Goal: Information Seeking & Learning: Learn about a topic

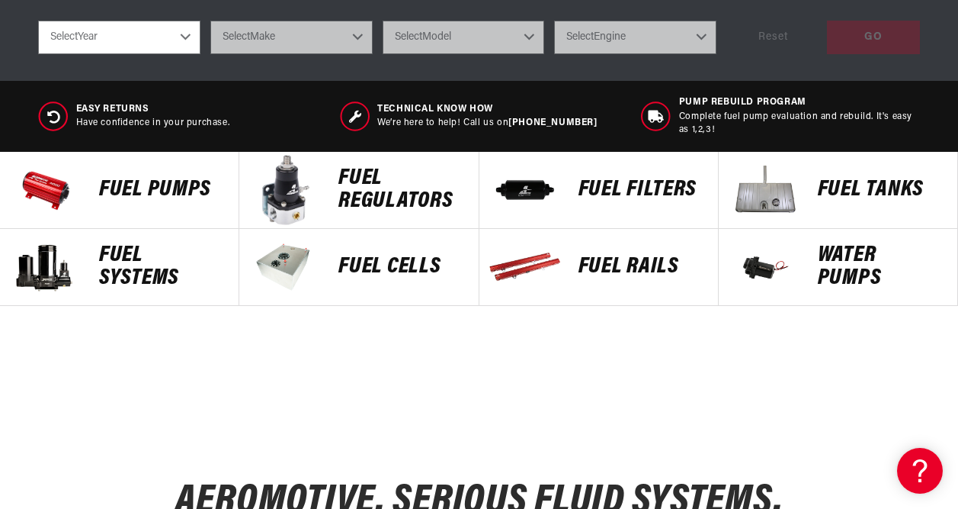
click at [157, 173] on div "Fuel Pumps" at bounding box center [161, 190] width 155 height 76
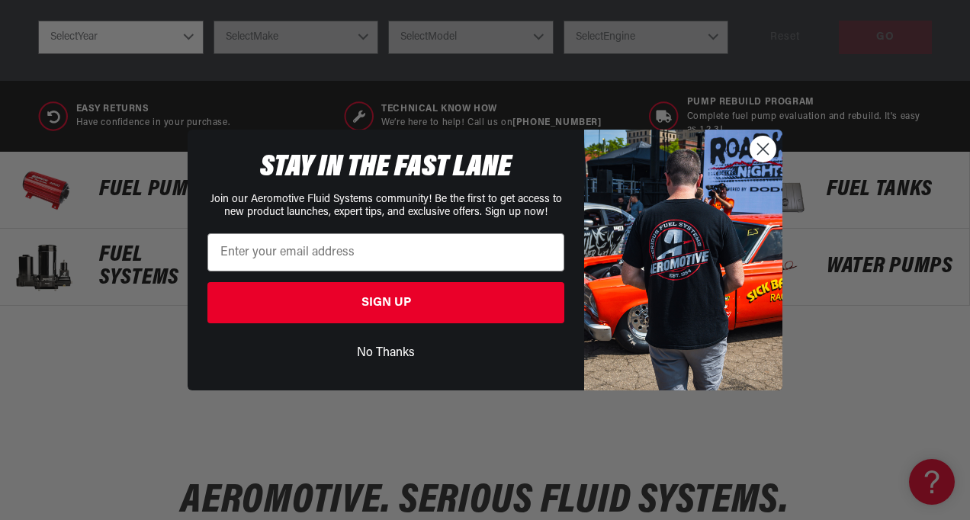
click at [772, 157] on circle "Close dialog" at bounding box center [762, 148] width 25 height 25
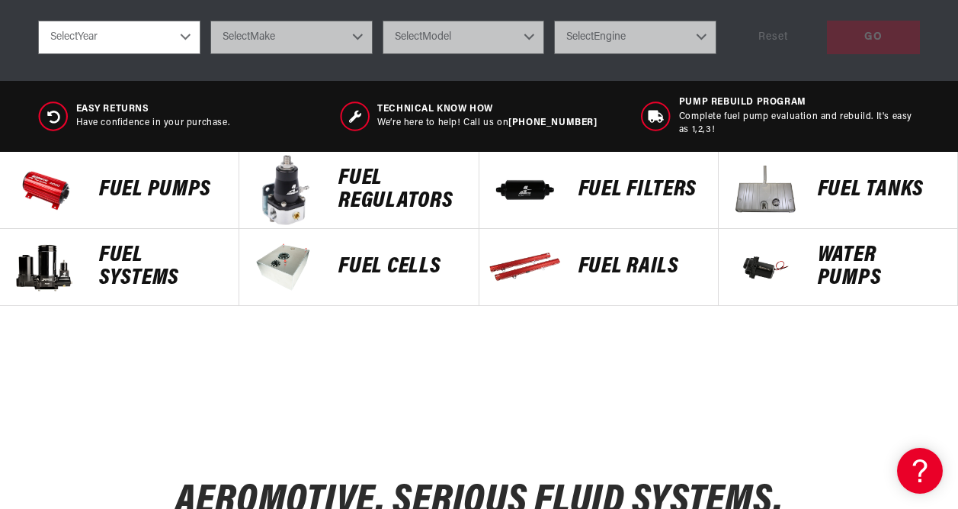
click at [342, 206] on p "FUEL REGULATORS" at bounding box center [401, 190] width 124 height 46
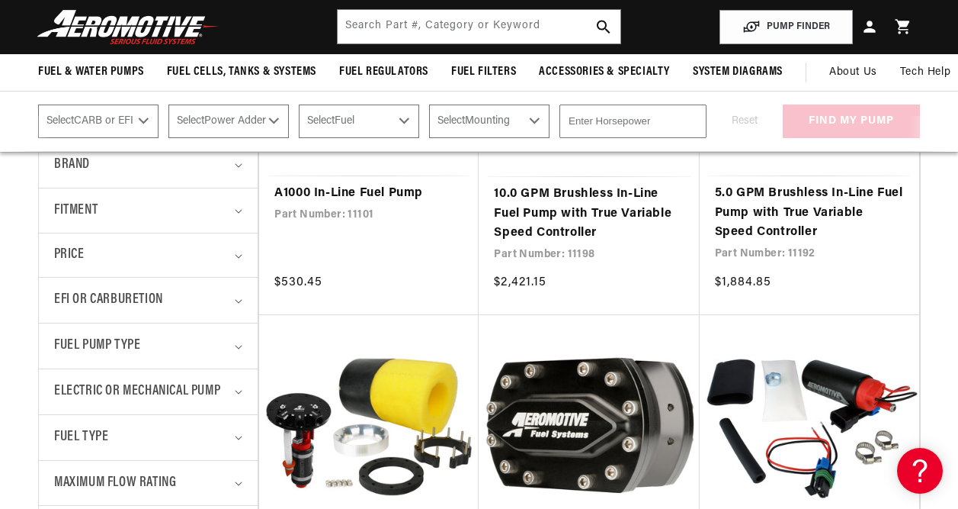
scroll to position [381, 0]
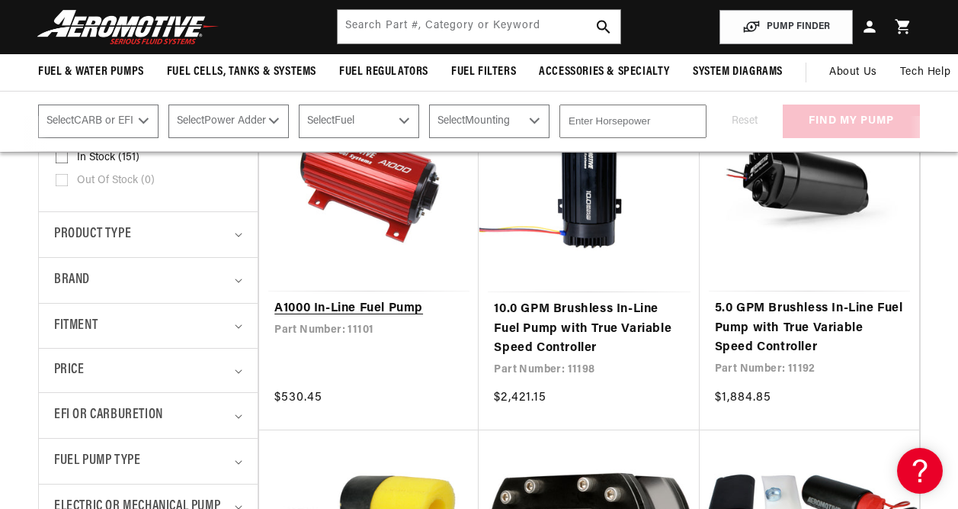
click at [348, 305] on link "A1000 In-Line Fuel Pump" at bounding box center [368, 309] width 189 height 20
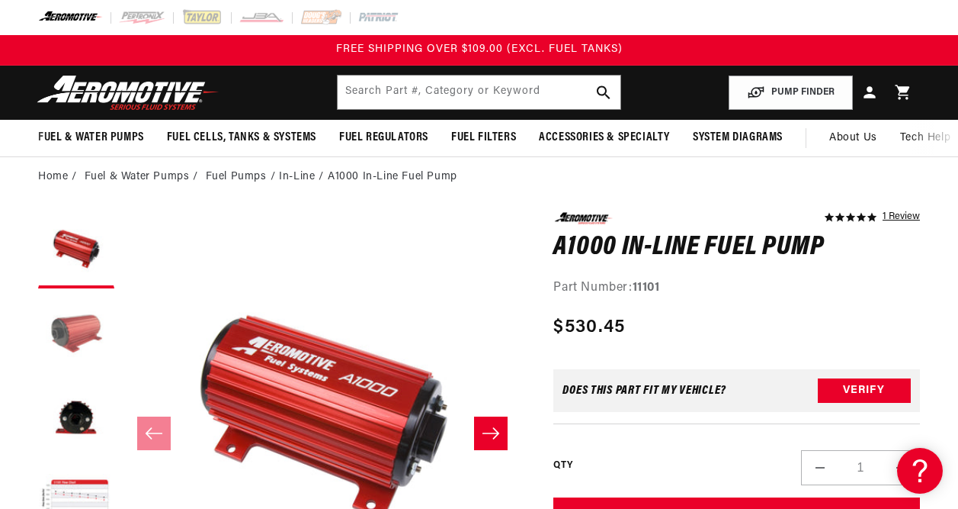
click at [88, 333] on button "Load image 2 in gallery view" at bounding box center [76, 334] width 76 height 76
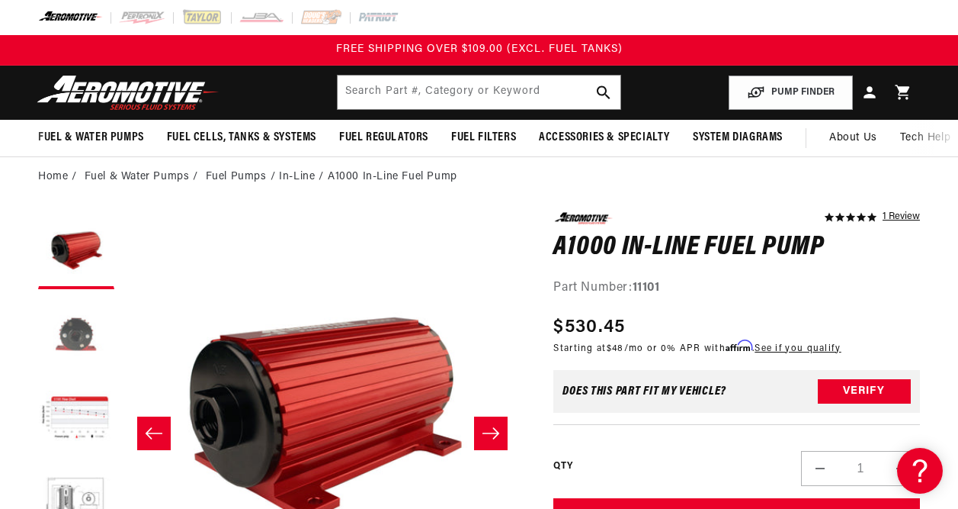
scroll to position [84, 0]
click at [91, 333] on button "Load image 3 in gallery view" at bounding box center [76, 334] width 76 height 76
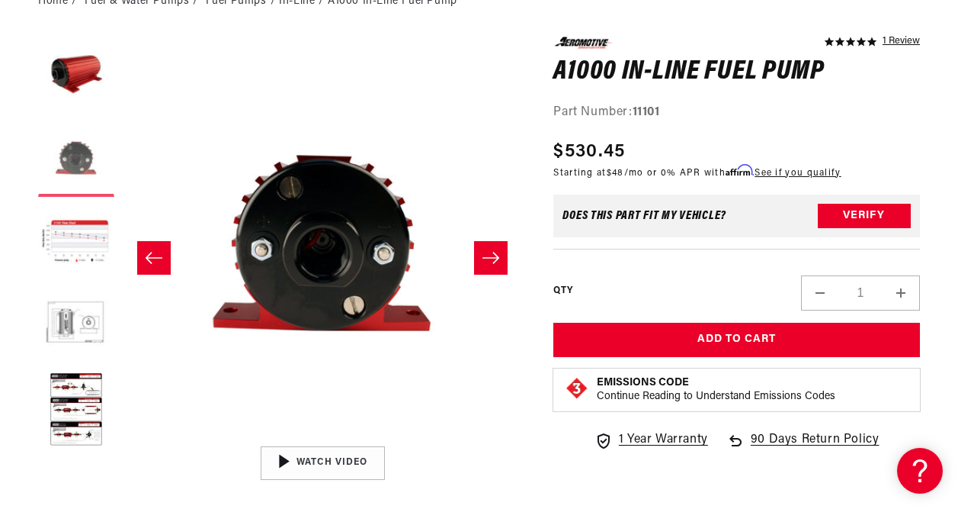
scroll to position [229, 0]
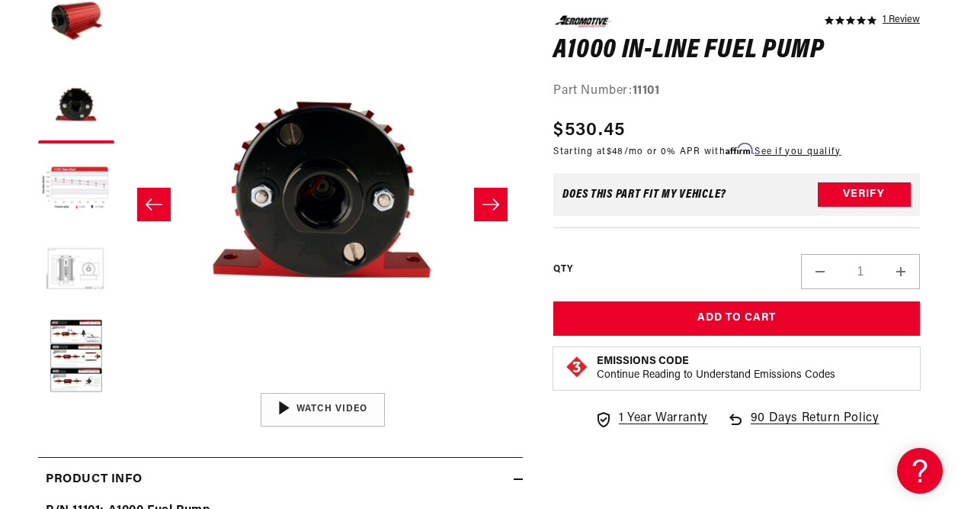
click at [80, 292] on button "Load image 5 in gallery view" at bounding box center [76, 273] width 76 height 76
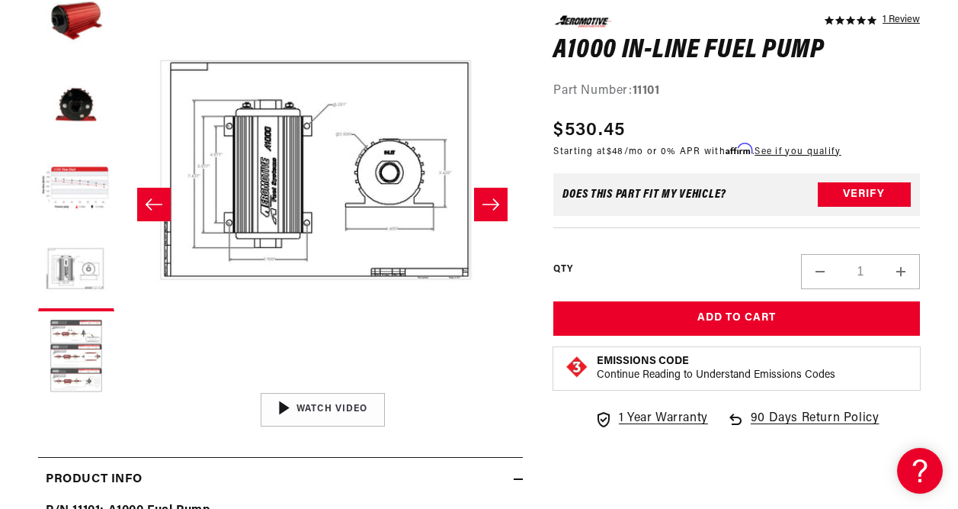
click at [85, 328] on button "Load image 6 in gallery view" at bounding box center [76, 357] width 76 height 76
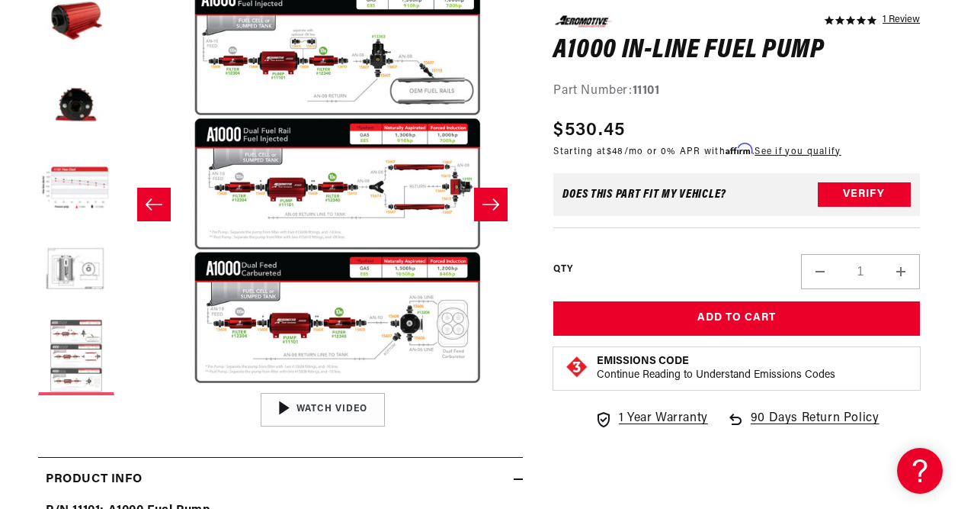
scroll to position [0, 2006]
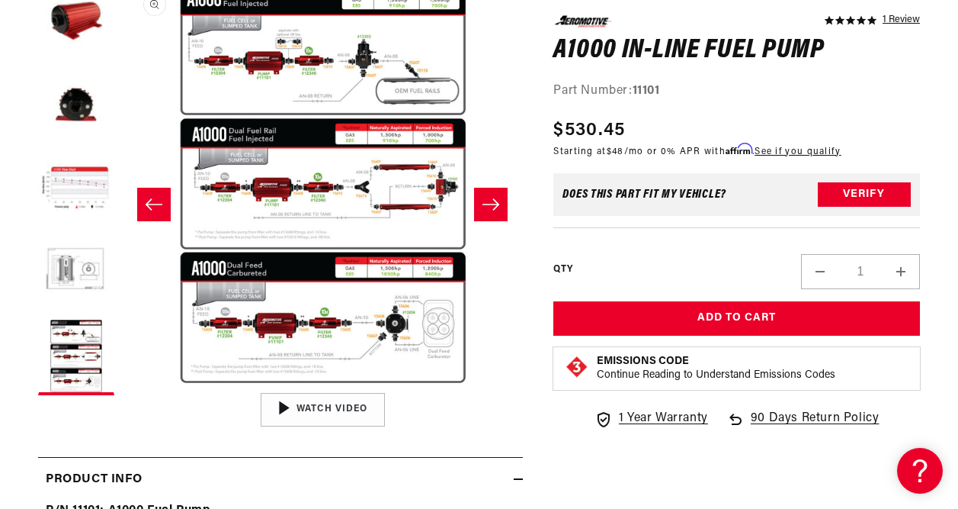
click at [123, 385] on button "Open media 6 in modal" at bounding box center [123, 385] width 0 height 0
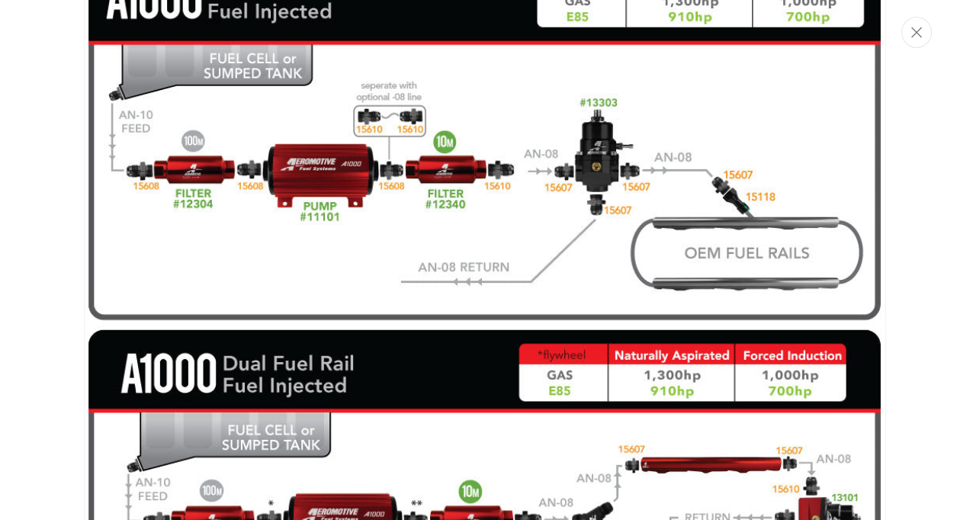
scroll to position [2937, 0]
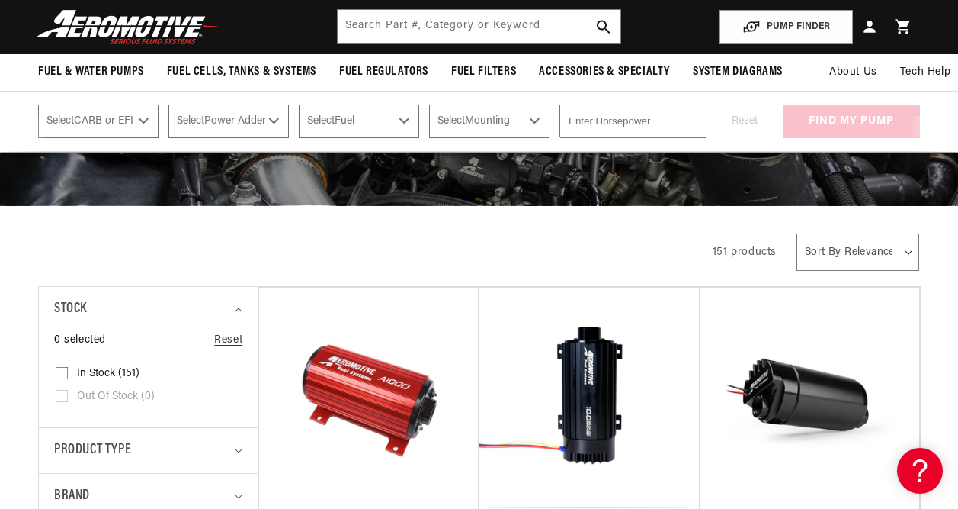
scroll to position [152, 0]
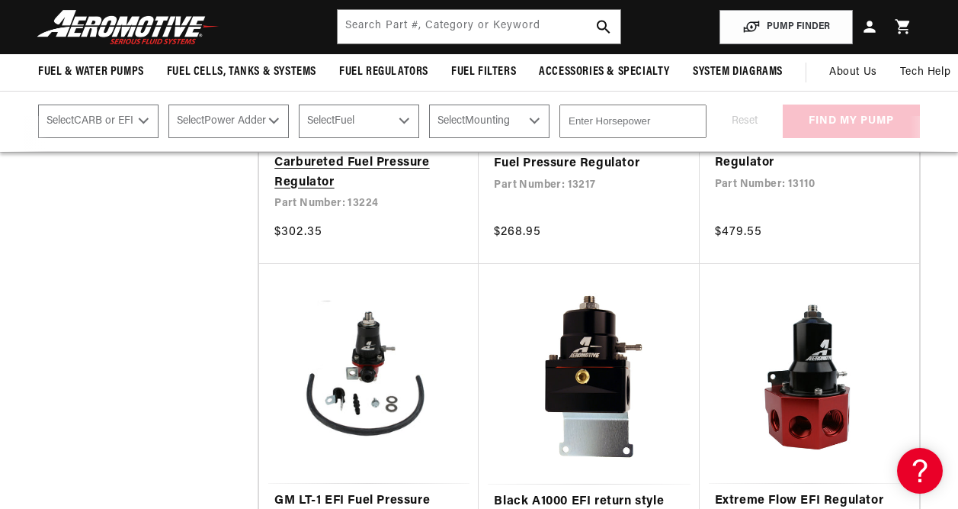
scroll to position [2897, 0]
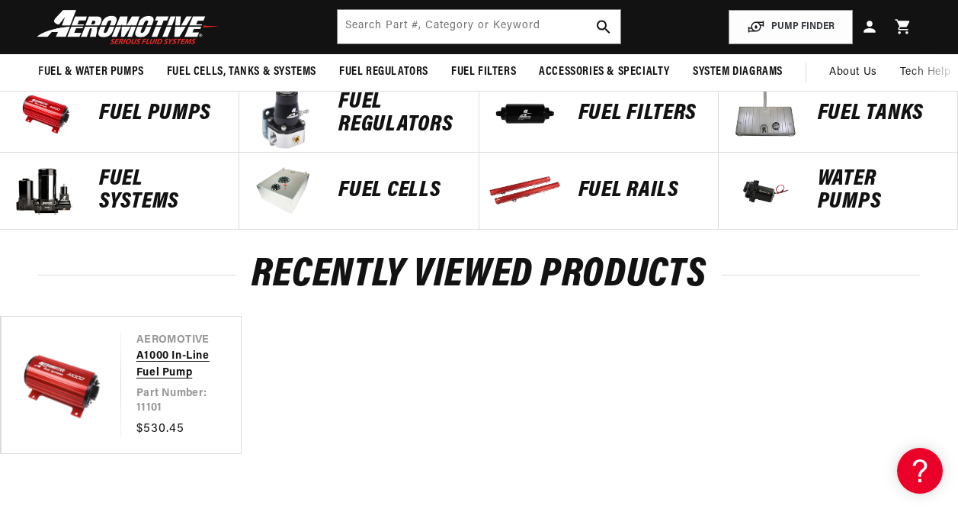
scroll to position [457, 0]
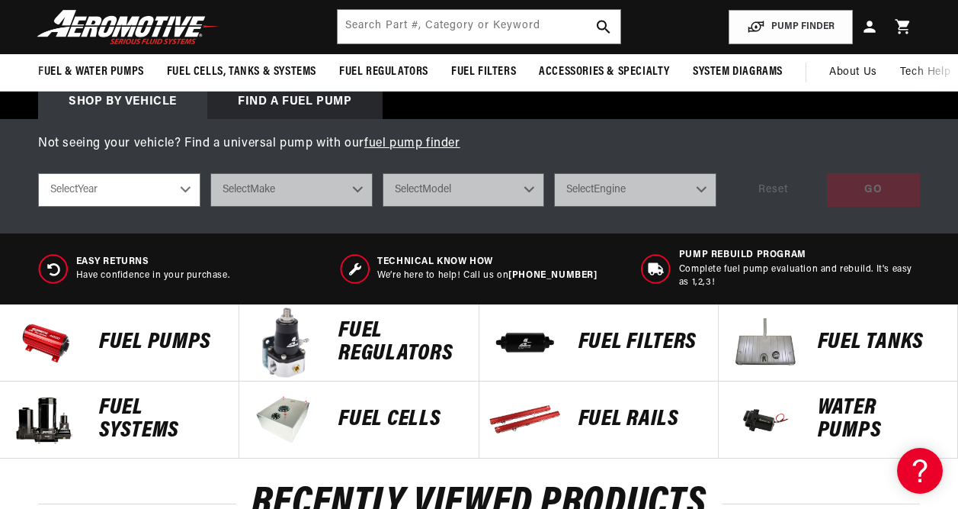
click at [149, 324] on div "Fuel Pumps" at bounding box center [161, 342] width 155 height 76
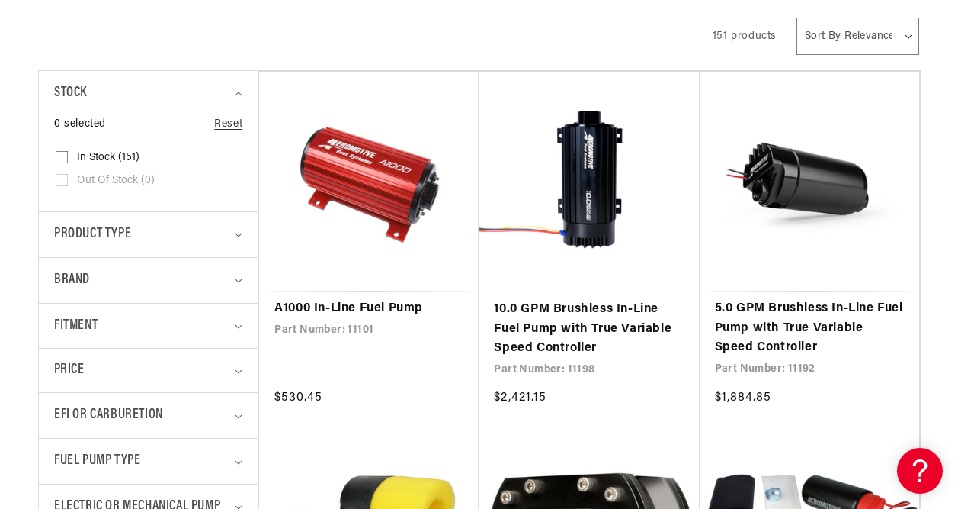
click at [377, 310] on link "A1000 In-Line Fuel Pump" at bounding box center [368, 309] width 189 height 20
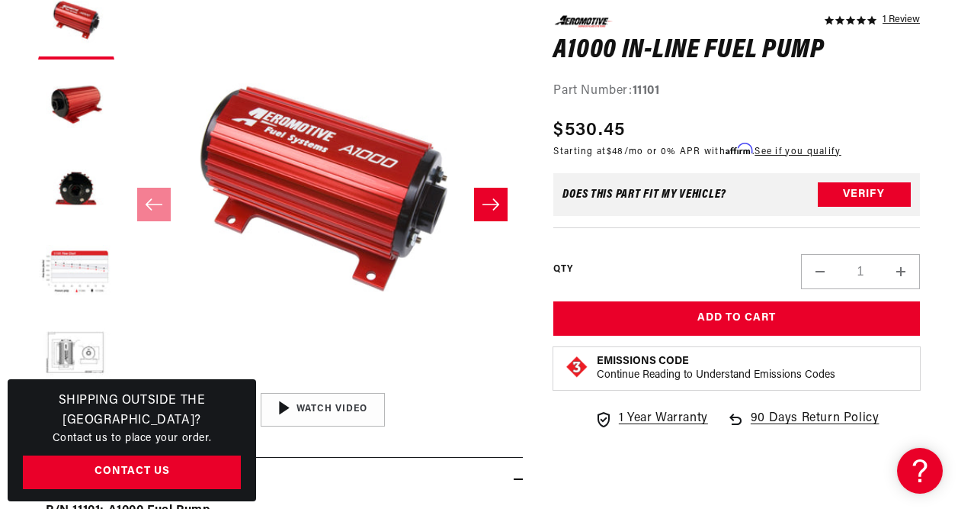
click at [483, 204] on icon "Slide right" at bounding box center [491, 204] width 17 height 11
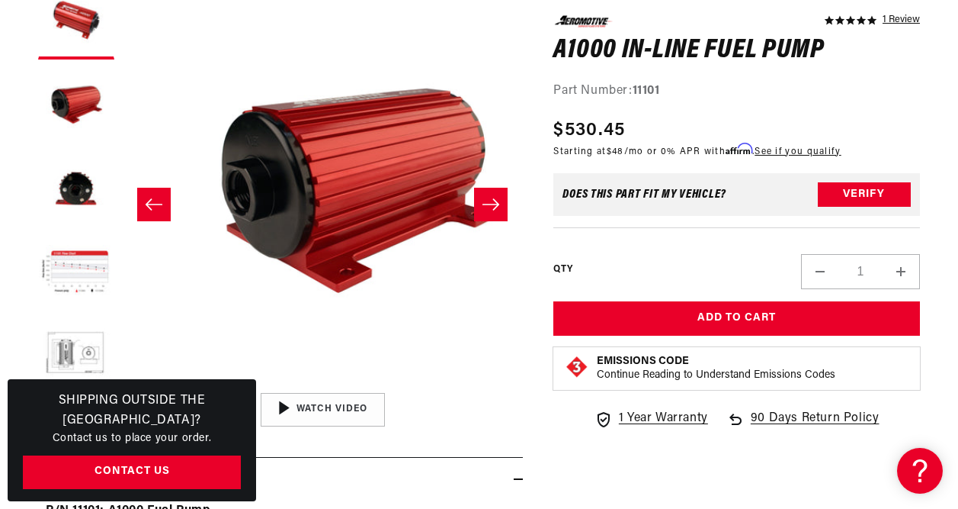
scroll to position [1, 401]
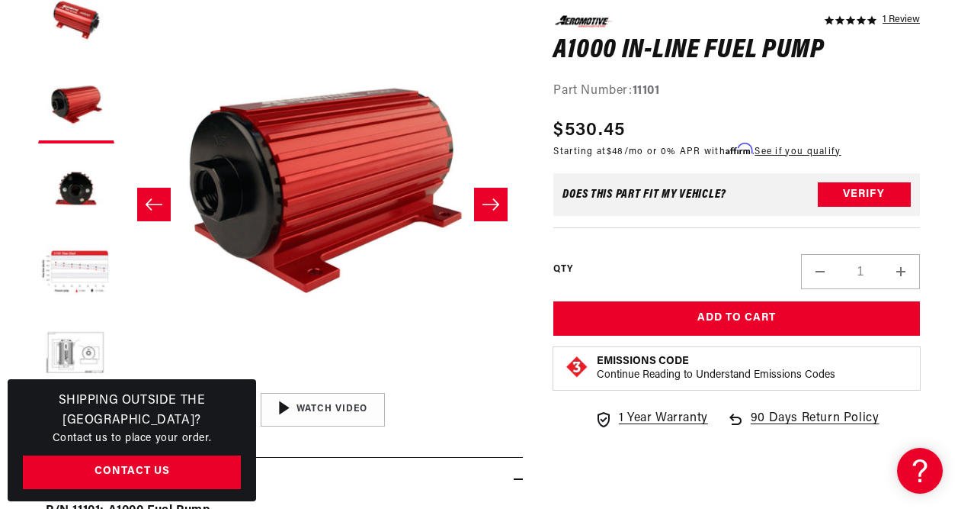
click at [483, 204] on icon "Slide right" at bounding box center [491, 204] width 17 height 11
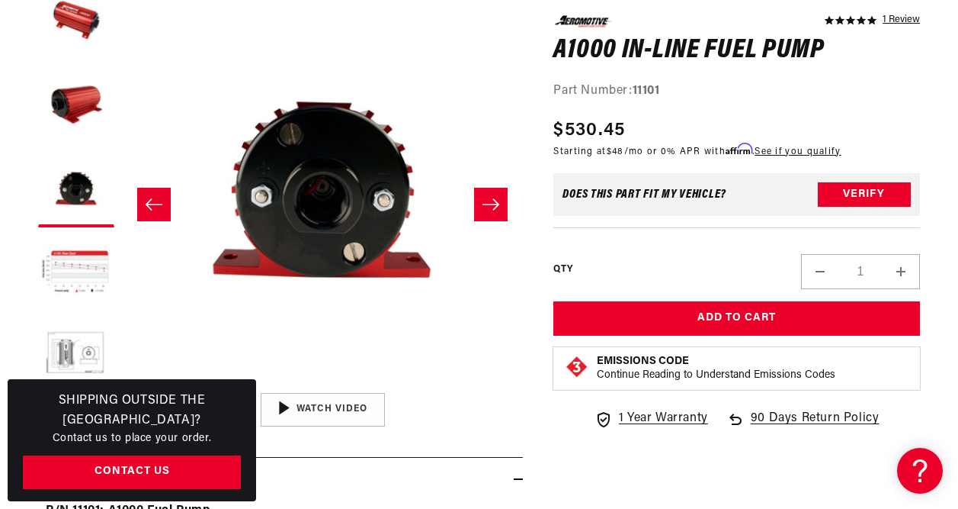
click at [483, 204] on icon "Slide right" at bounding box center [491, 204] width 17 height 11
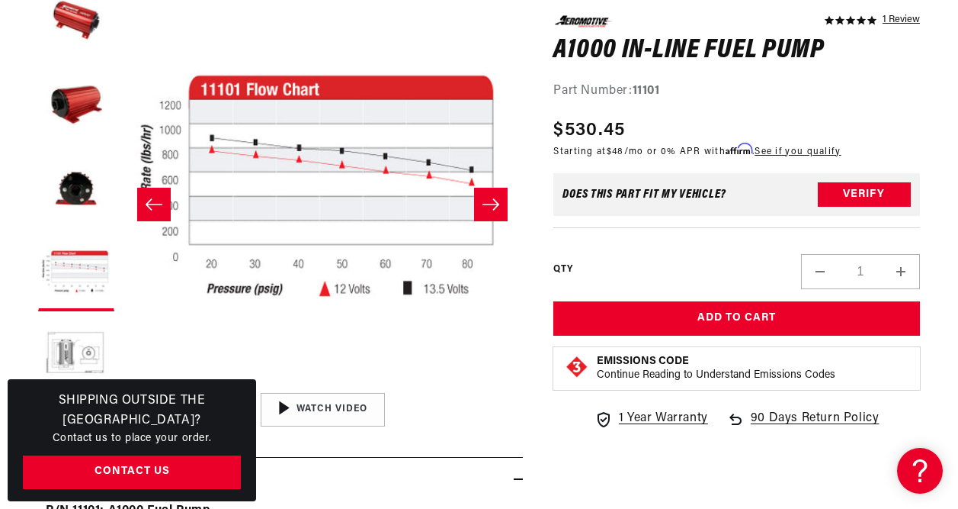
click at [483, 204] on icon "Slide right" at bounding box center [491, 204] width 17 height 11
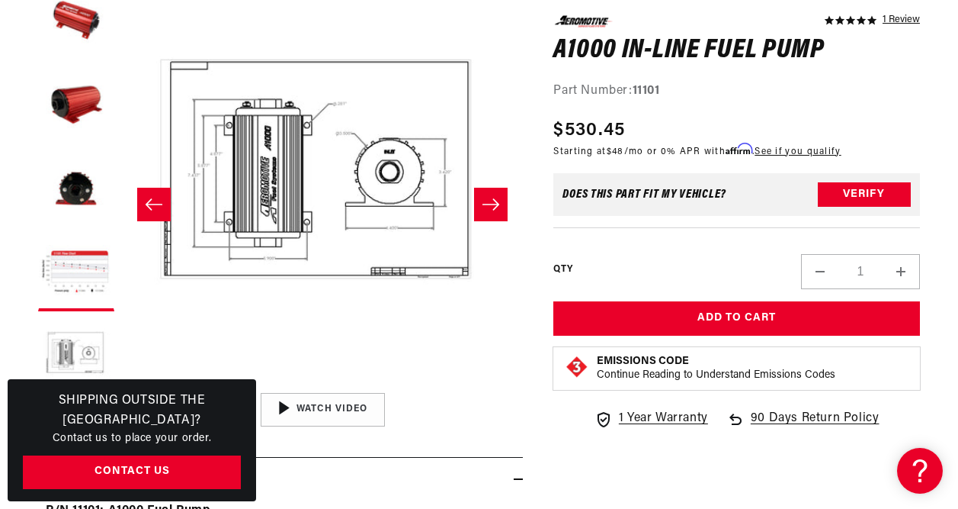
click at [483, 204] on icon "Slide right" at bounding box center [491, 204] width 17 height 11
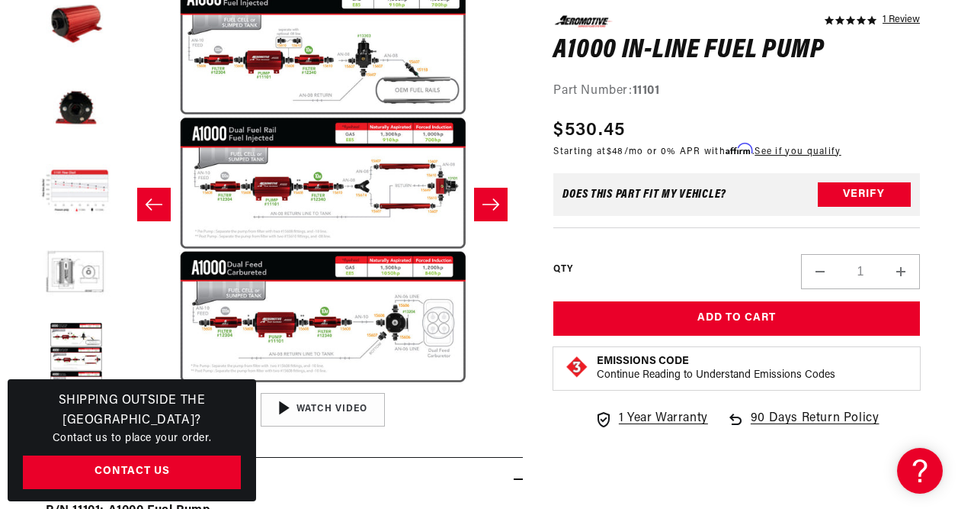
scroll to position [84, 0]
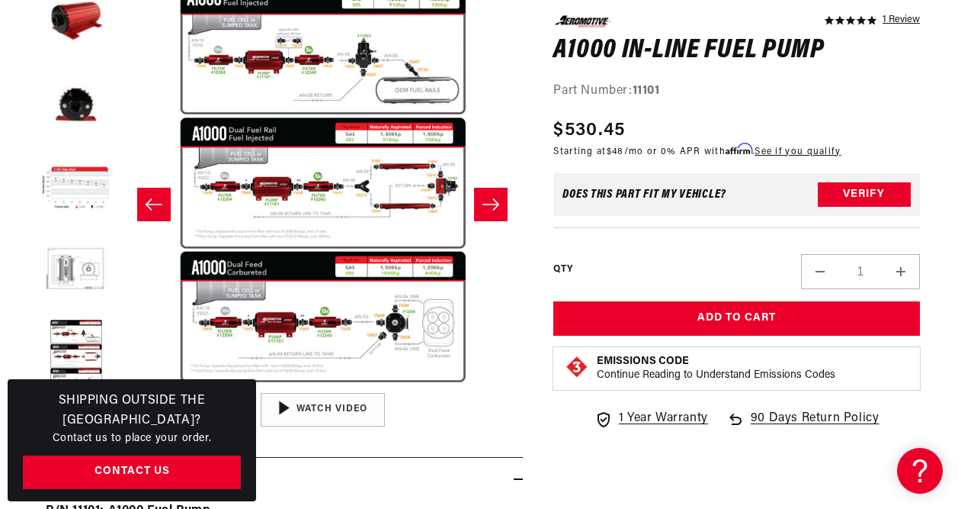
click at [483, 204] on icon "Slide right" at bounding box center [491, 204] width 17 height 11
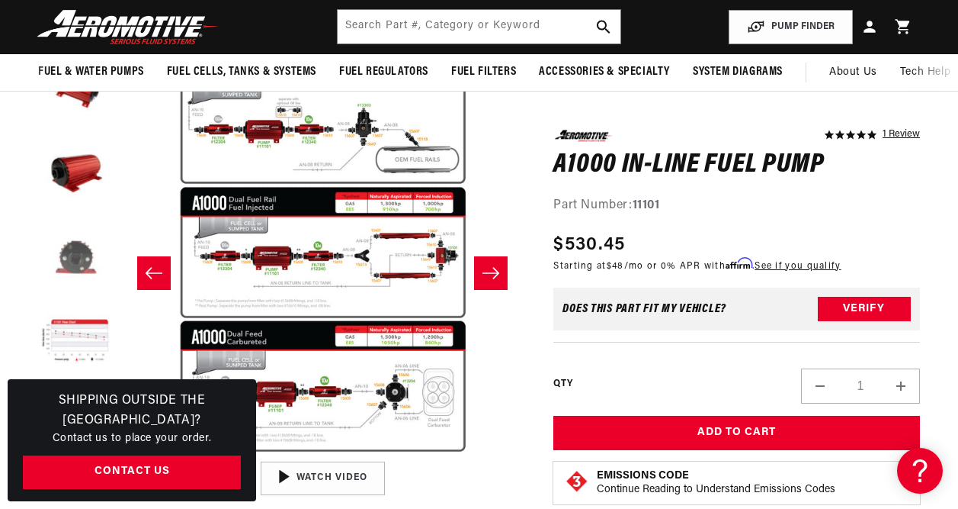
scroll to position [0, 0]
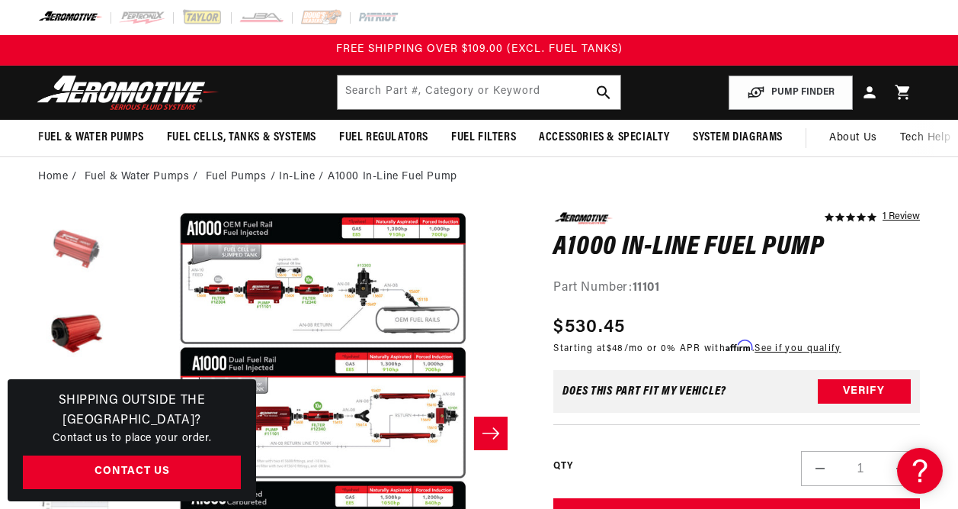
click at [66, 249] on button "Load image 1 in gallery view" at bounding box center [76, 250] width 76 height 76
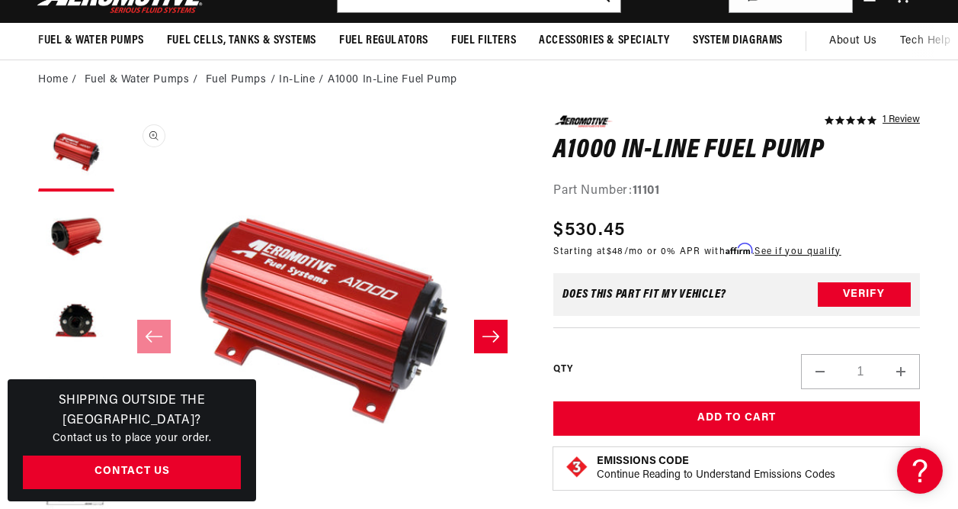
scroll to position [152, 0]
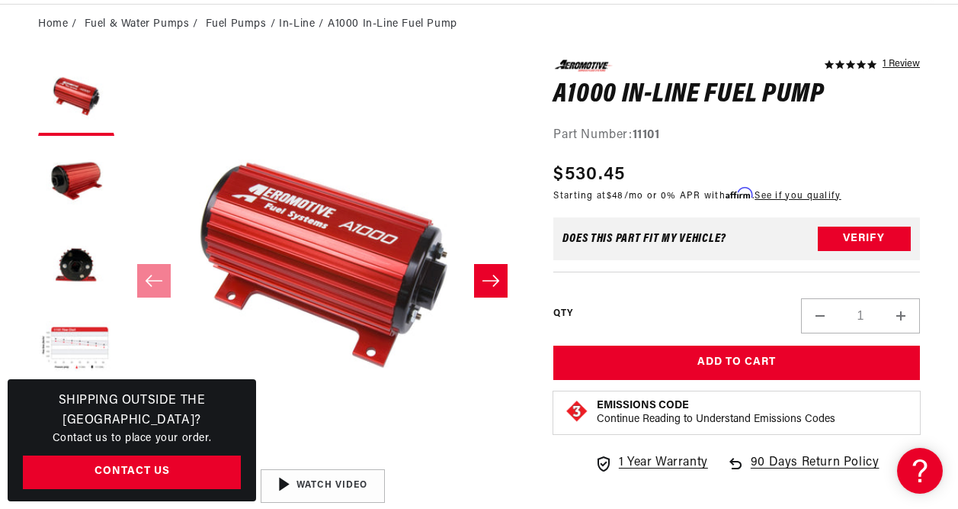
click at [488, 281] on icon "Slide right" at bounding box center [491, 280] width 17 height 11
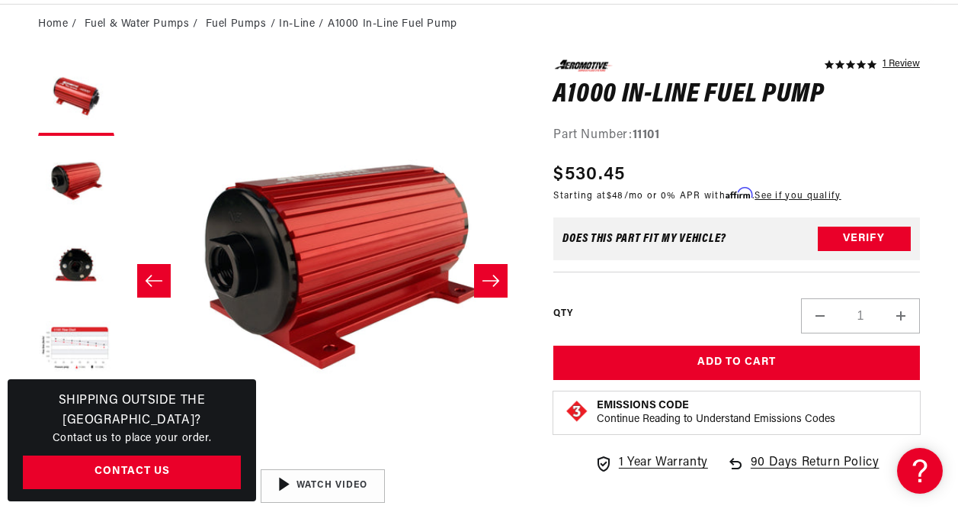
scroll to position [1, 401]
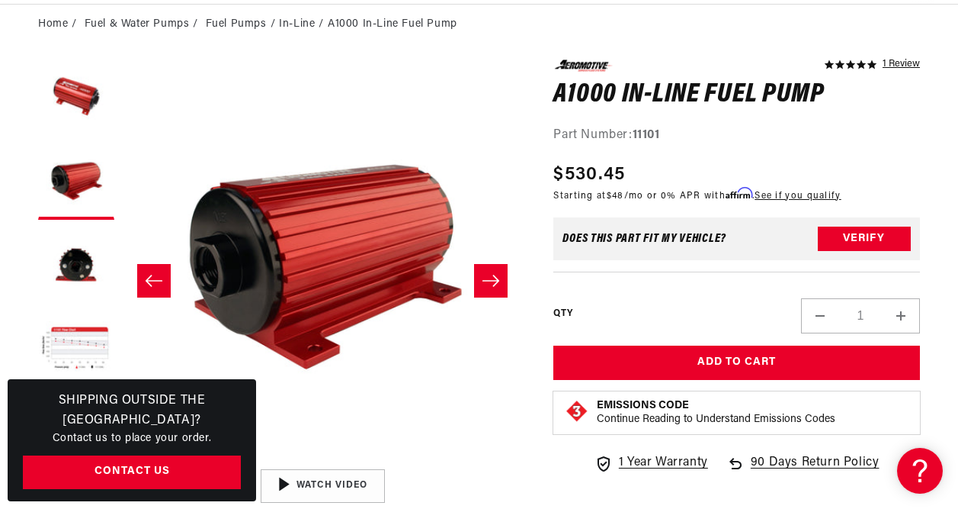
click at [482, 284] on icon "Slide right" at bounding box center [491, 280] width 18 height 15
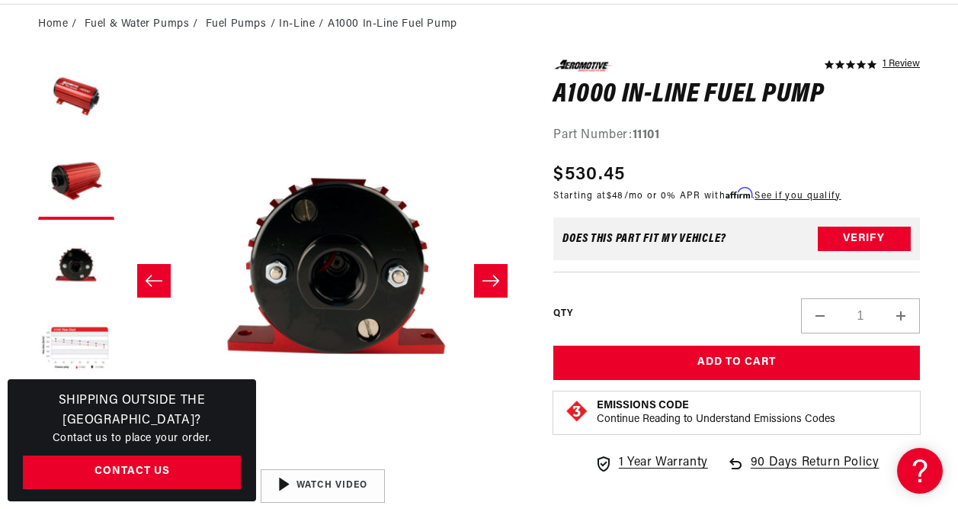
scroll to position [1, 802]
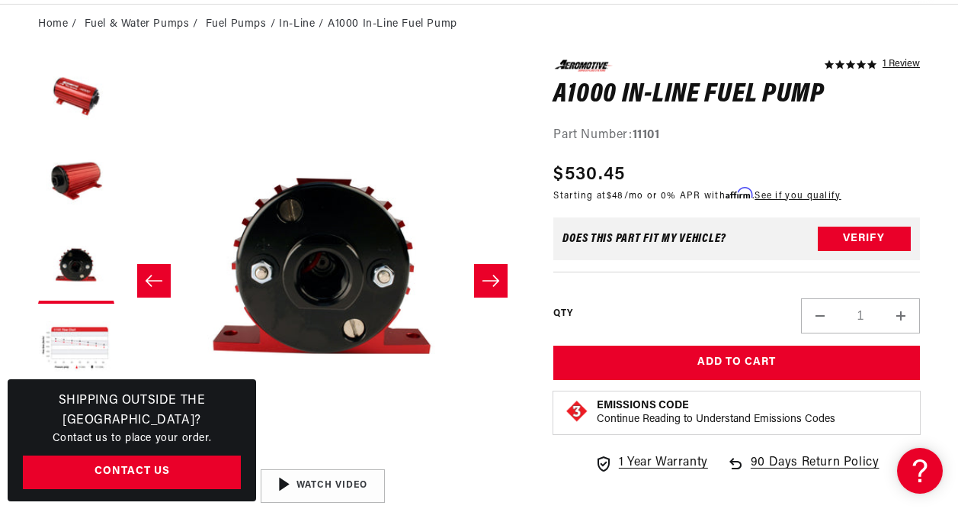
click at [487, 285] on icon "Slide right" at bounding box center [491, 280] width 18 height 15
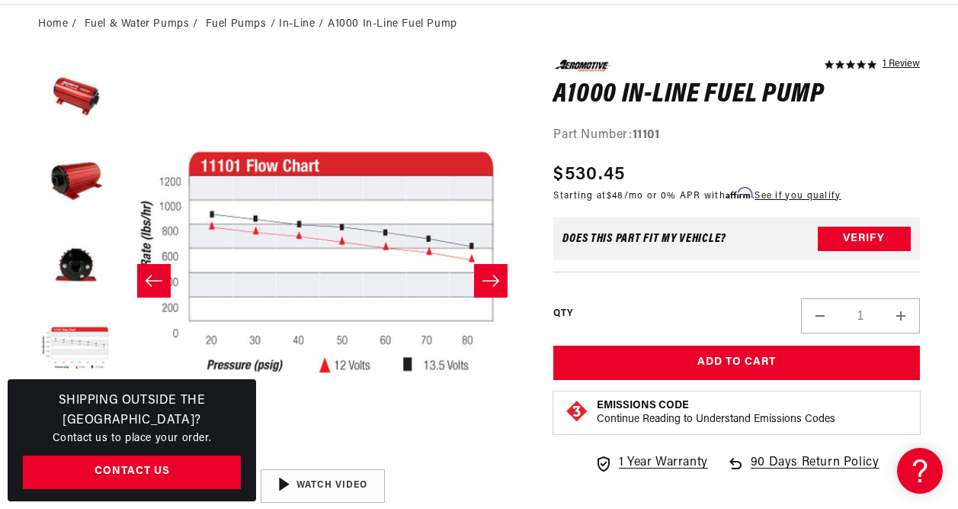
click at [487, 285] on icon "Slide right" at bounding box center [491, 280] width 18 height 15
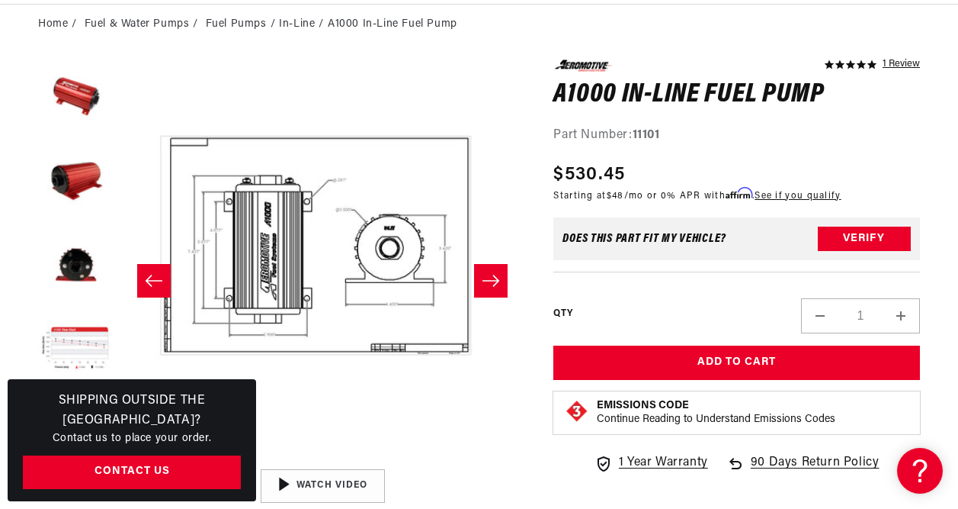
click at [487, 285] on icon "Slide right" at bounding box center [491, 280] width 18 height 15
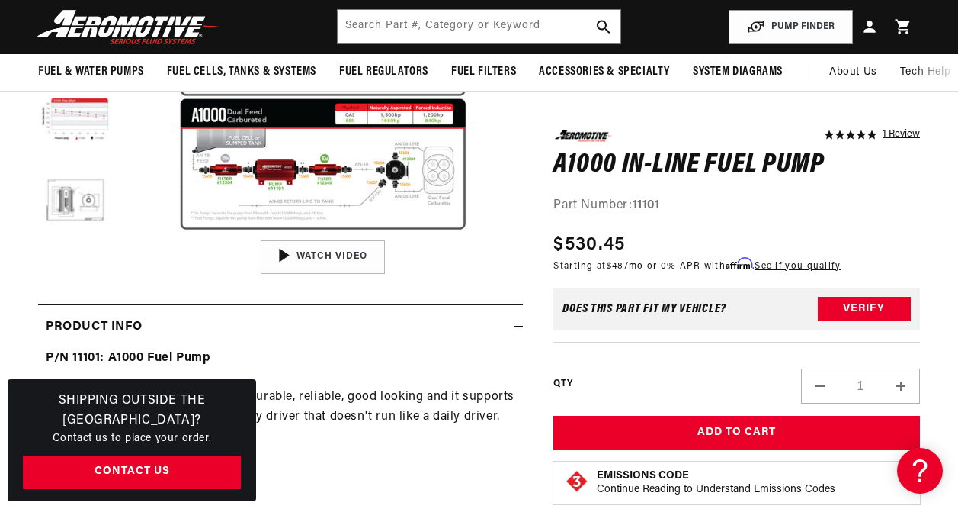
scroll to position [76, 0]
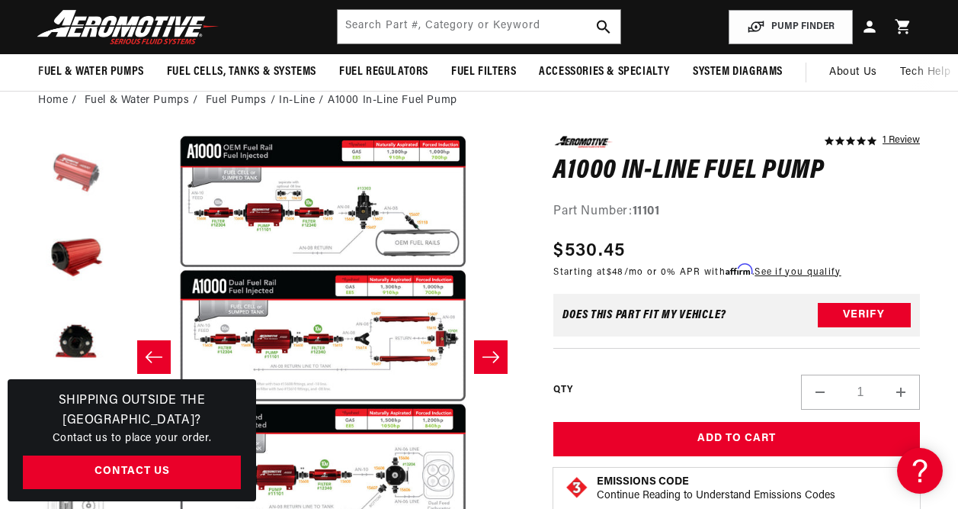
click at [88, 177] on button "Load image 1 in gallery view" at bounding box center [76, 174] width 76 height 76
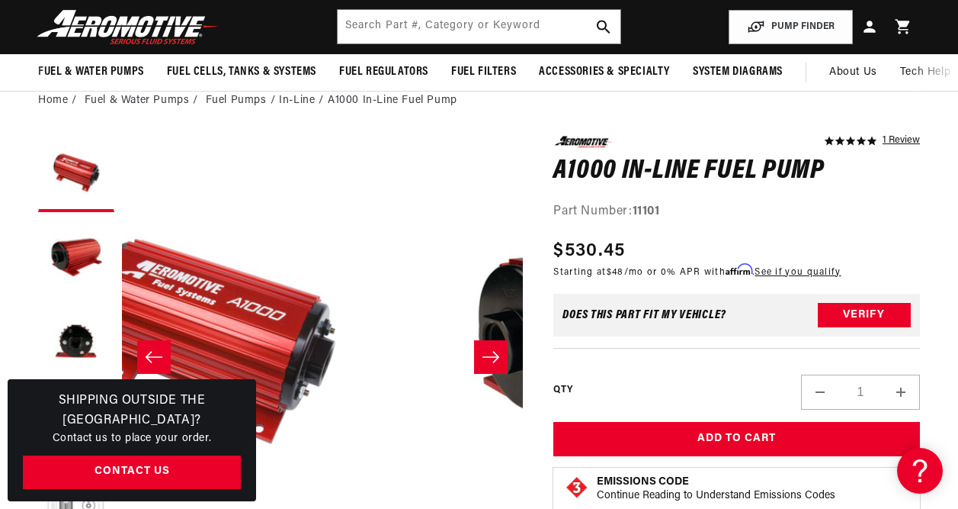
scroll to position [1, 0]
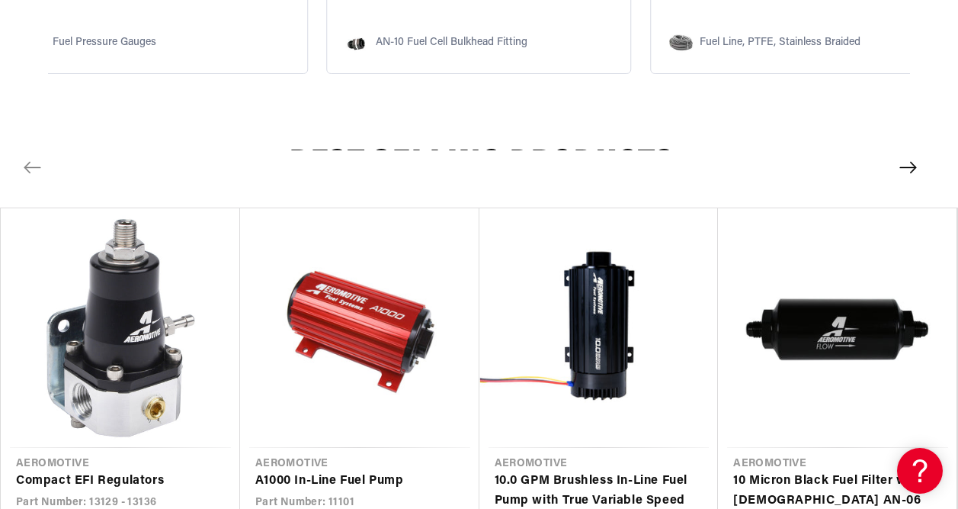
scroll to position [1445, 0]
